Goal: Check status: Check status

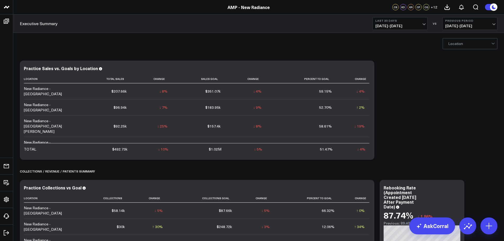
click at [414, 23] on button "Last 30 Days [DATE] - [DATE]" at bounding box center [399, 23] width 55 height 13
click at [392, 107] on link "Last Month" at bounding box center [400, 107] width 54 height 10
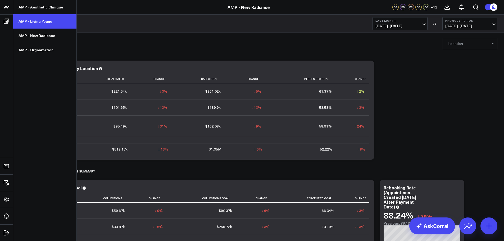
click at [39, 23] on link "AMP - Living Young" at bounding box center [44, 21] width 63 height 14
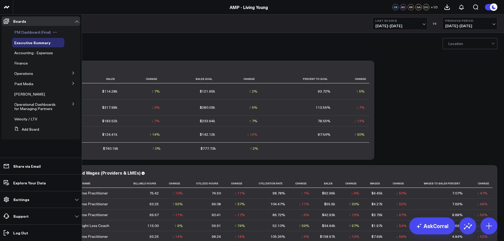
click at [35, 33] on span "PM Dashboard (Final)" at bounding box center [32, 32] width 36 height 5
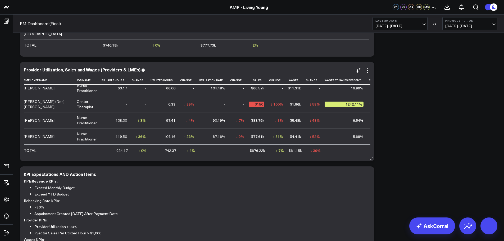
scroll to position [147, 0]
click at [394, 24] on span "[DATE] - [DATE]" at bounding box center [399, 26] width 49 height 4
click at [387, 157] on link "YTD" at bounding box center [400, 159] width 54 height 10
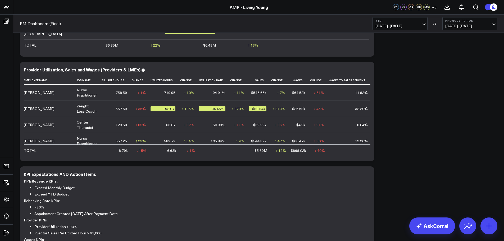
click at [423, 25] on span "01/01/25 - 09/01/25" at bounding box center [399, 26] width 49 height 4
drag, startPoint x: 446, startPoint y: 51, endPoint x: 437, endPoint y: 58, distance: 11.6
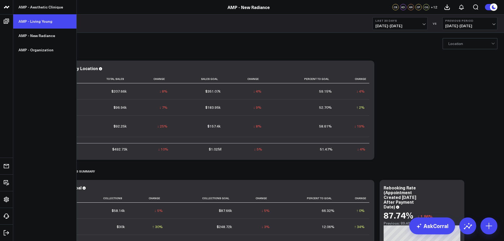
click at [32, 20] on link "AMP - Living Young" at bounding box center [44, 21] width 63 height 14
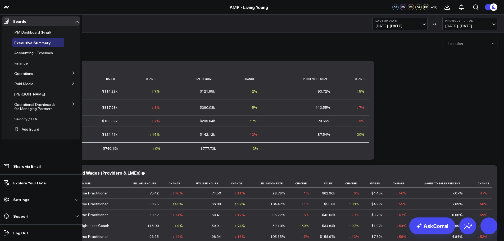
click at [73, 104] on icon at bounding box center [73, 103] width 3 height 3
click at [39, 147] on span "KPI - Utilization Rate" at bounding box center [34, 145] width 34 height 5
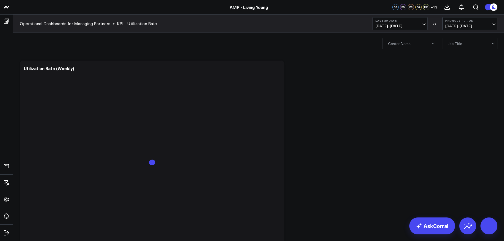
click at [417, 26] on span "[DATE] - [DATE]" at bounding box center [399, 26] width 49 height 4
click at [388, 108] on link "Last Month" at bounding box center [400, 107] width 54 height 10
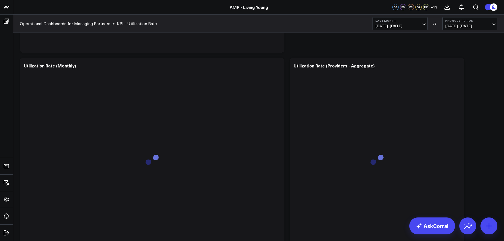
scroll to position [238, 0]
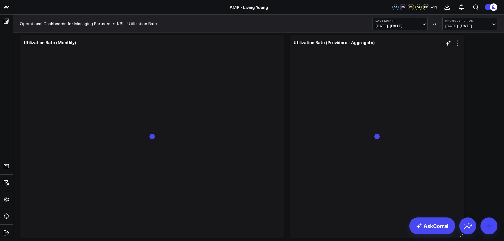
scroll to position [238, 0]
